Goal: Find specific page/section: Find specific page/section

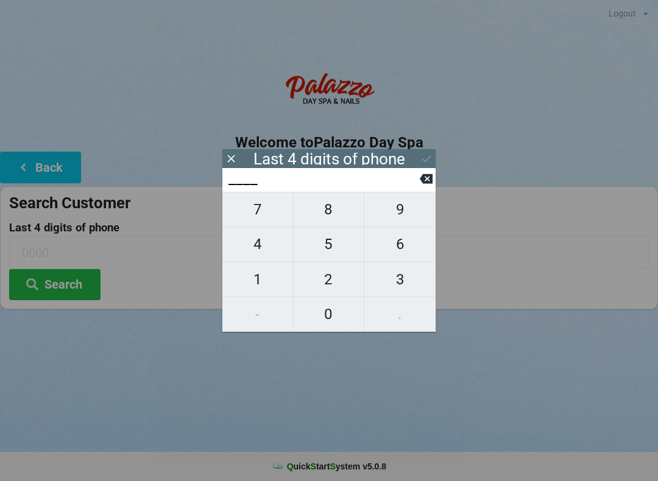
click at [408, 246] on span "6" at bounding box center [399, 244] width 71 height 26
type input "6___"
click at [403, 204] on span "9" at bounding box center [399, 210] width 71 height 26
type input "69__"
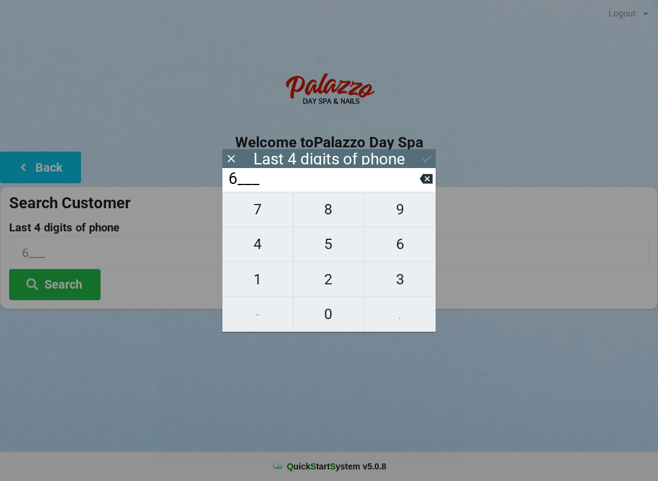
type input "69__"
click at [408, 278] on span "3" at bounding box center [399, 280] width 71 height 26
type input "693_"
click at [255, 279] on span "1" at bounding box center [257, 280] width 71 height 26
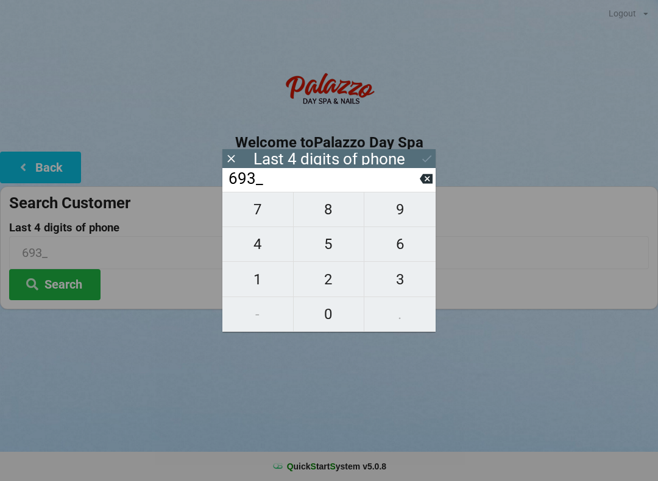
type input "6931"
click at [431, 157] on icon at bounding box center [426, 158] width 9 height 7
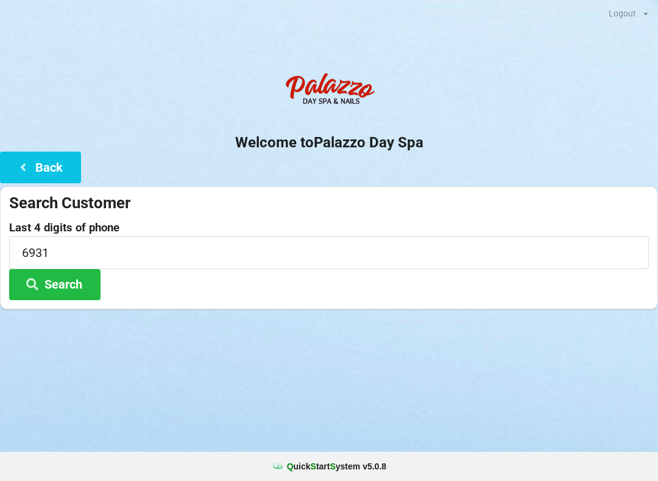
click at [82, 272] on button "Search" at bounding box center [54, 284] width 91 height 31
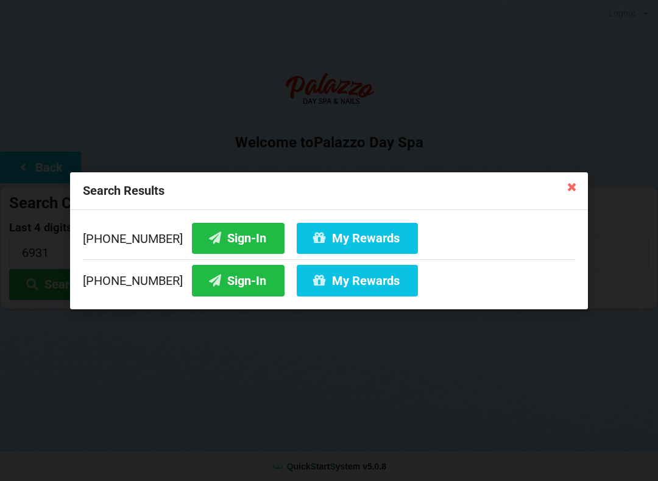
click at [322, 284] on button "My Rewards" at bounding box center [357, 280] width 121 height 31
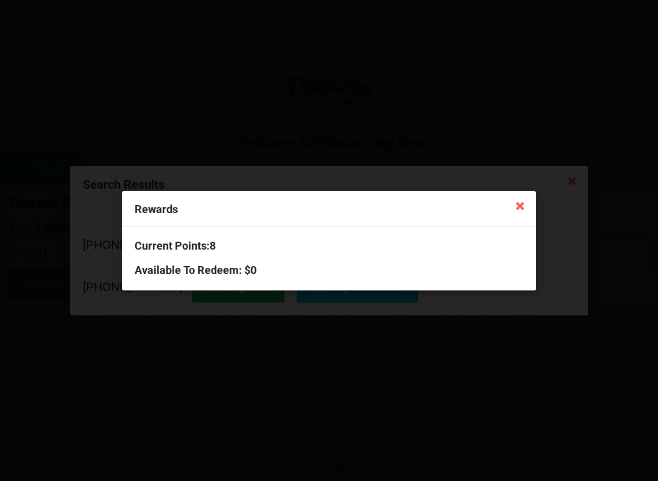
click at [529, 199] on icon at bounding box center [520, 205] width 19 height 19
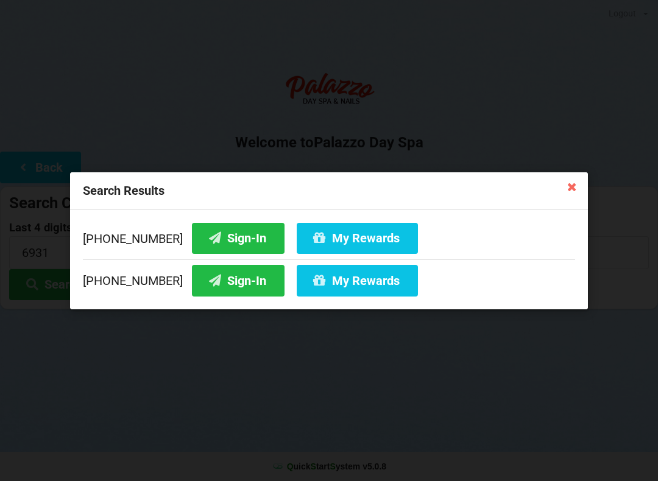
click at [219, 287] on button "Sign-In" at bounding box center [238, 280] width 93 height 31
